Goal: Information Seeking & Learning: Learn about a topic

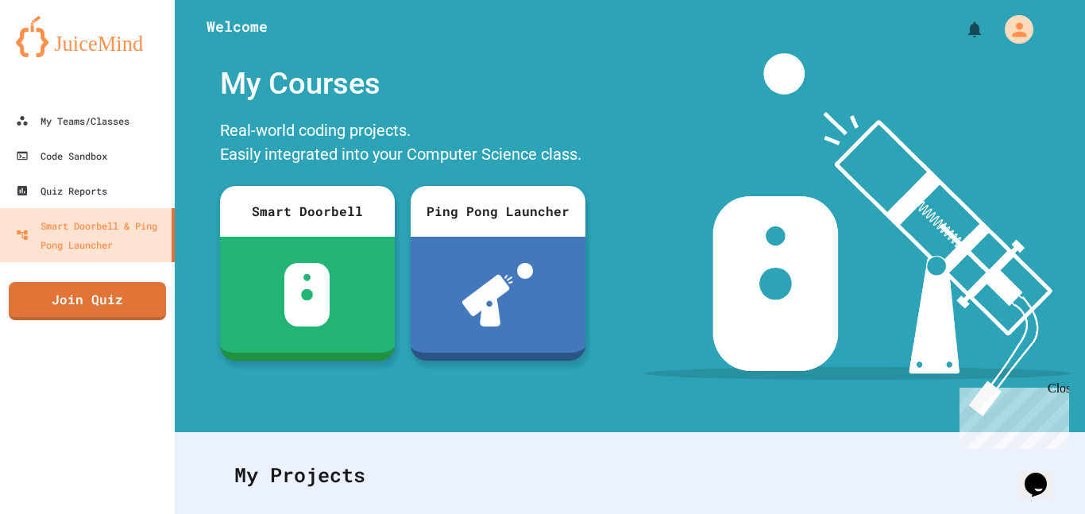
scroll to position [57, 0]
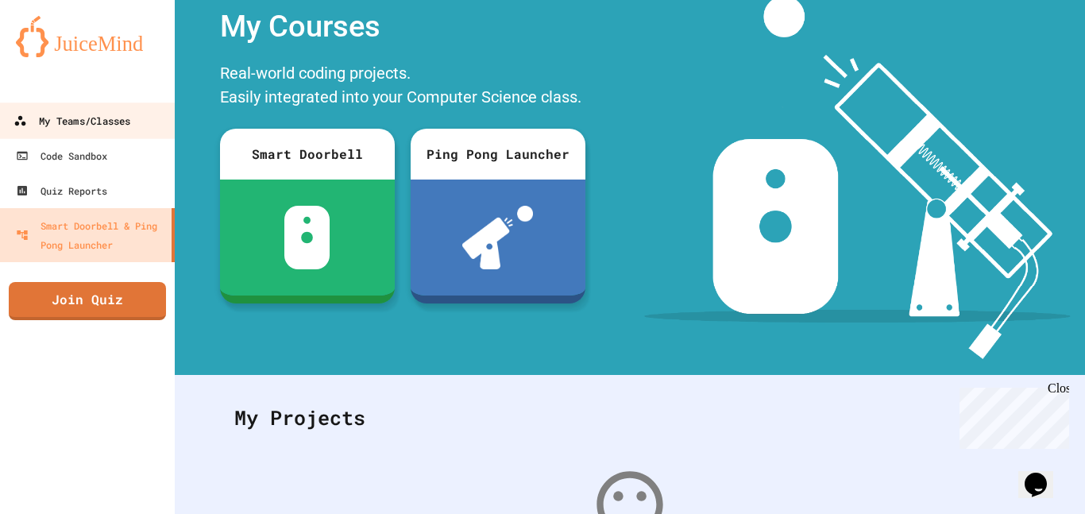
click at [122, 117] on div "My Teams/Classes" at bounding box center [71, 121] width 117 height 20
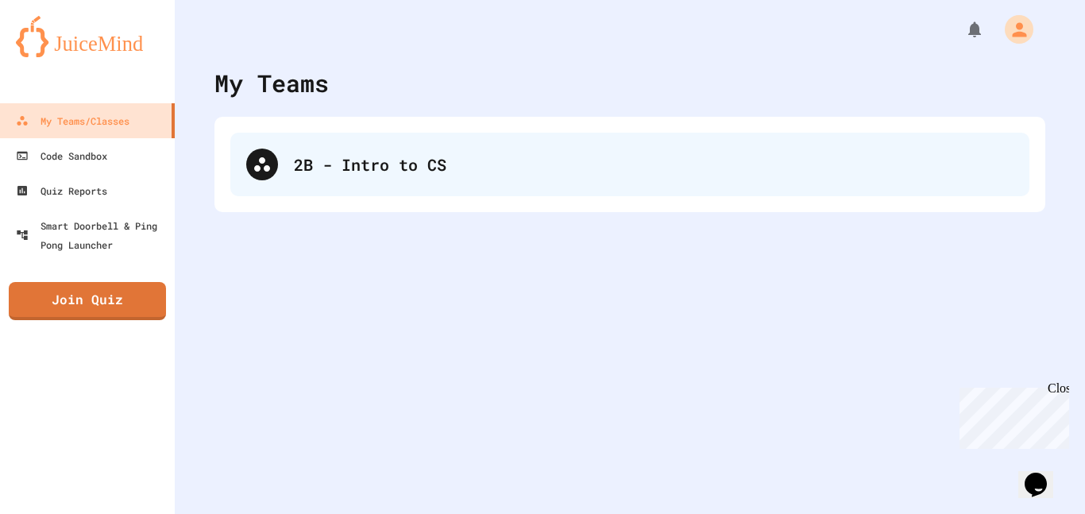
click at [335, 143] on div "2B - Intro to CS" at bounding box center [629, 165] width 799 height 64
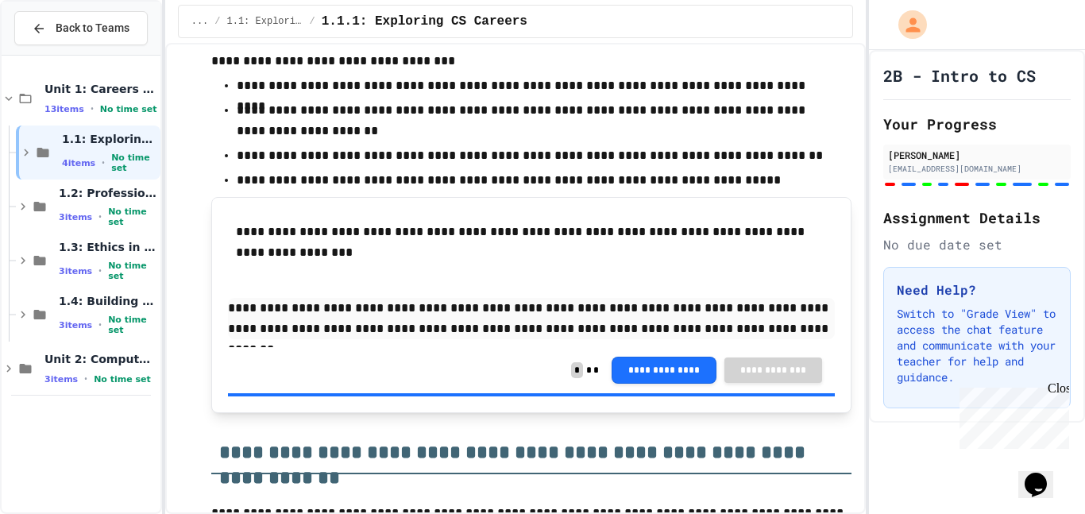
scroll to position [2118, 0]
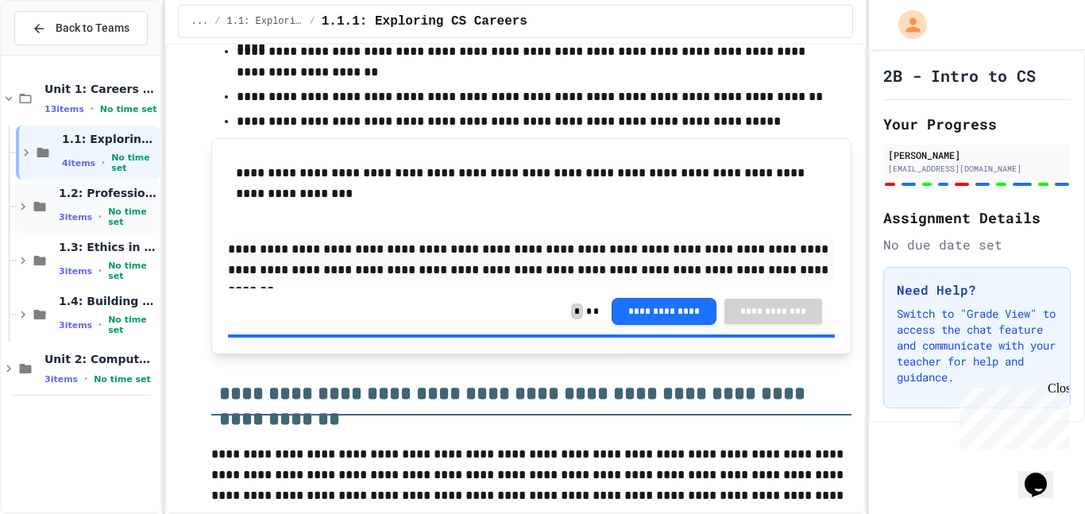
click at [17, 209] on icon at bounding box center [23, 206] width 14 height 14
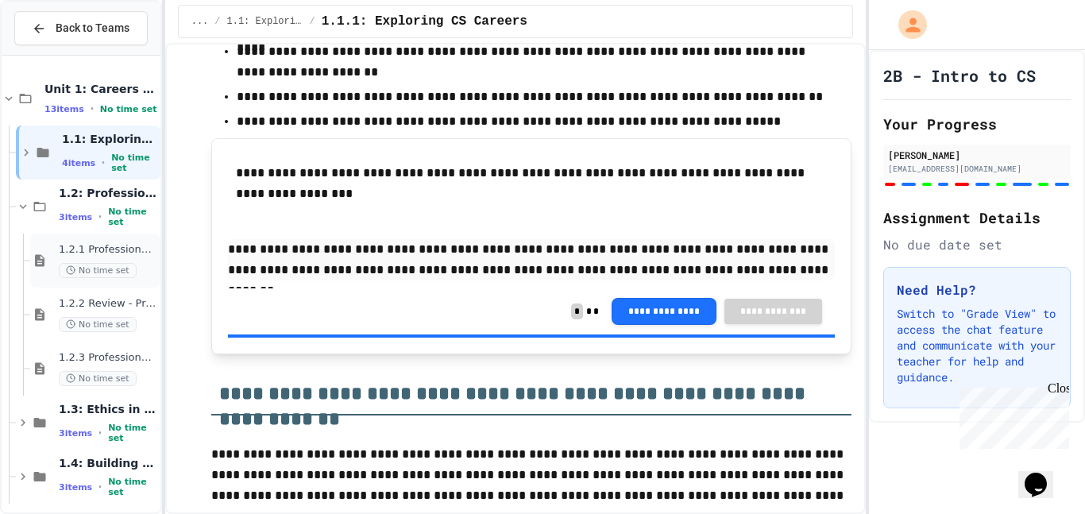
click at [83, 245] on span "1.2.1 Professional Communication" at bounding box center [108, 249] width 98 height 13
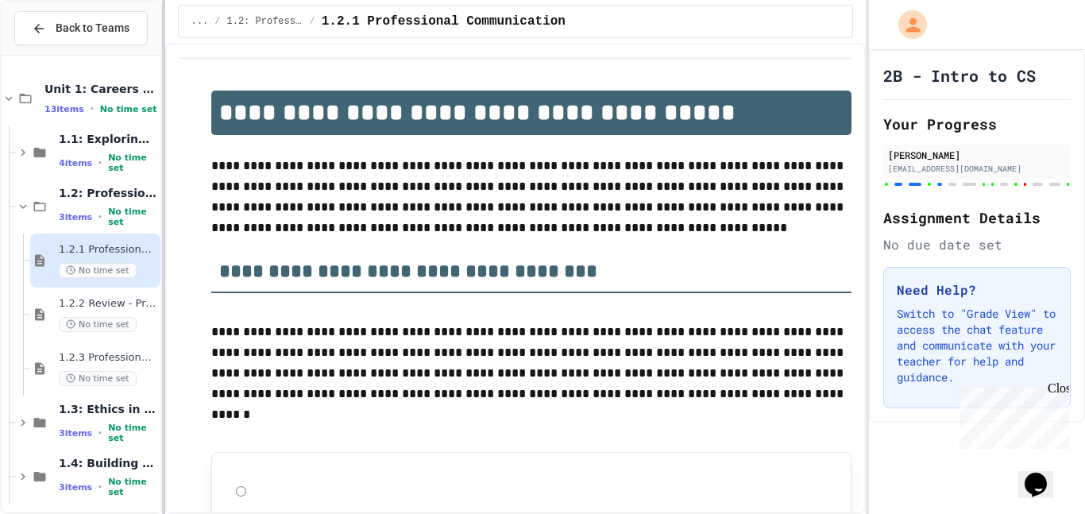
click at [162, 319] on div at bounding box center [163, 257] width 3 height 514
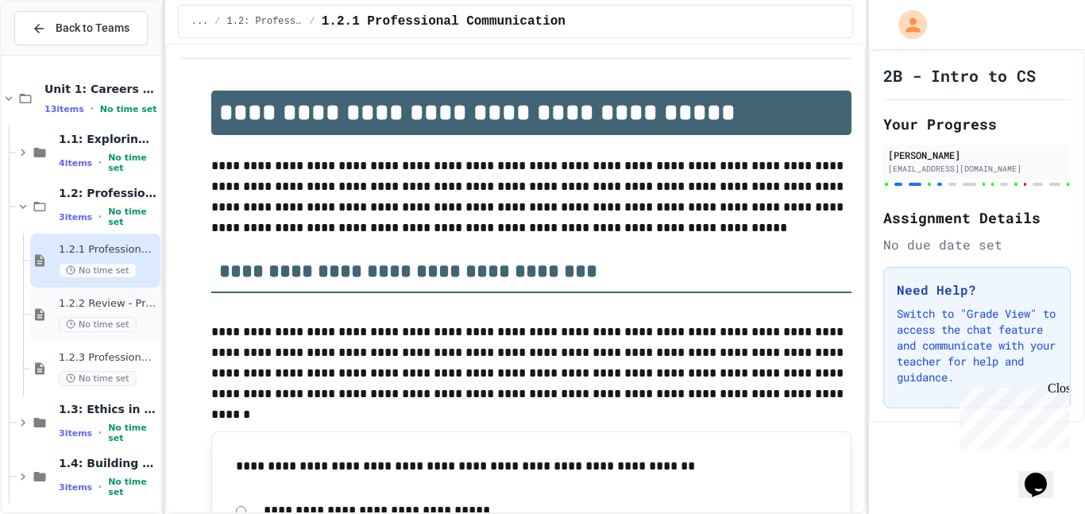
click at [137, 308] on span "1.2.2 Review - Professional Communication" at bounding box center [108, 303] width 98 height 13
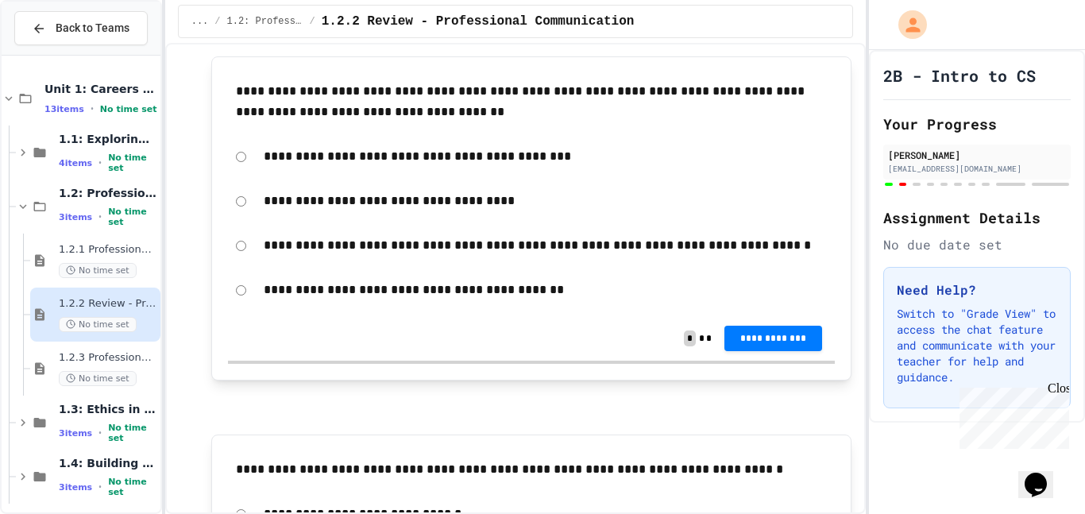
scroll to position [884, 0]
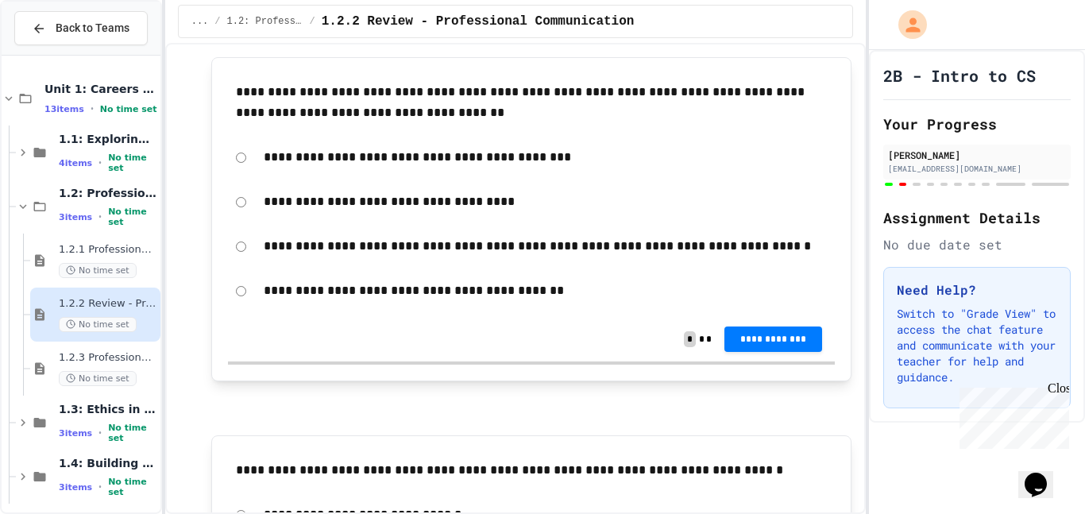
click at [279, 250] on p "**********" at bounding box center [546, 246] width 564 height 21
click at [800, 345] on button "**********" at bounding box center [773, 337] width 98 height 25
